Goal: Task Accomplishment & Management: Use online tool/utility

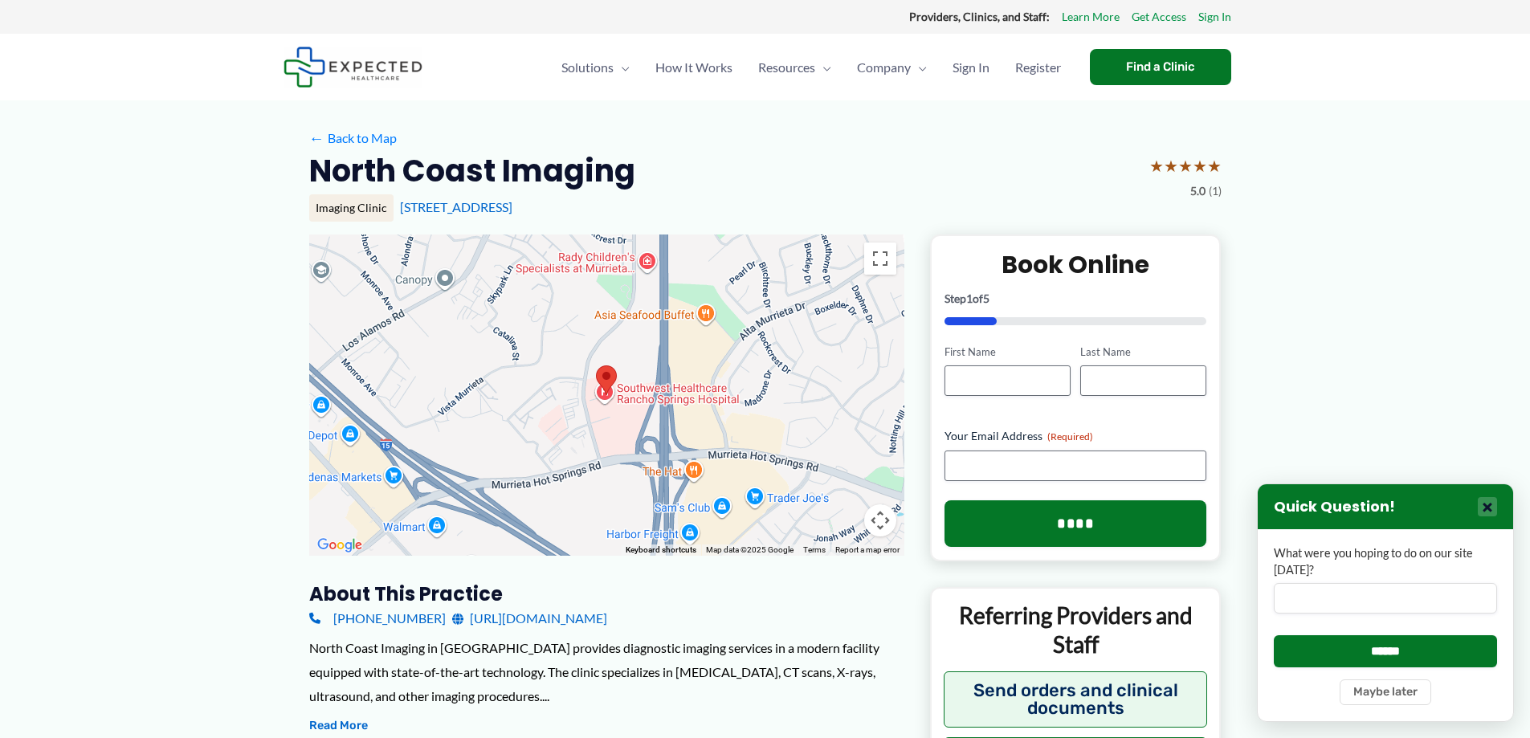
drag, startPoint x: 0, startPoint y: 0, endPoint x: 1492, endPoint y: 517, distance: 1579.1
click at [1492, 517] on button "×" at bounding box center [1487, 506] width 19 height 19
